Goal: Register for event/course

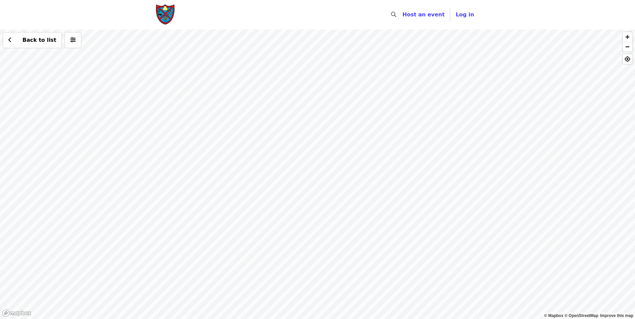
drag, startPoint x: 398, startPoint y: 247, endPoint x: 372, endPoint y: 176, distance: 76.0
click at [372, 176] on div "Back to list" at bounding box center [317, 174] width 635 height 290
click at [283, 223] on div "Back to list" at bounding box center [317, 174] width 635 height 290
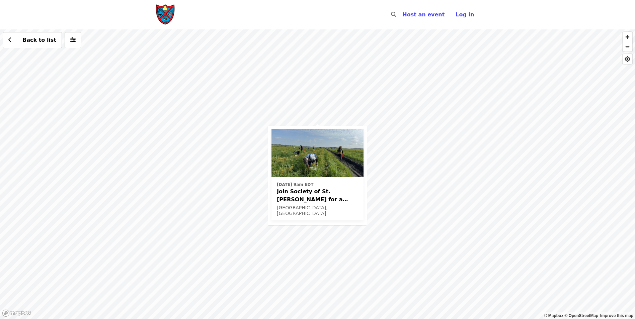
click at [315, 194] on span "Join Society of St. [PERSON_NAME] for a Glean in Mt. [PERSON_NAME] , [GEOGRAPHI…" at bounding box center [317, 196] width 81 height 16
click at [318, 120] on div "[DATE] 9am EDT Join Society of St. [PERSON_NAME] for a Glean in Mt. [PERSON_NAM…" at bounding box center [317, 174] width 635 height 290
click at [318, 118] on div "[DATE] 9am EDT Join Society of St. [PERSON_NAME] for a Glean in Mt. [PERSON_NAM…" at bounding box center [317, 174] width 635 height 290
